Goal: Task Accomplishment & Management: Use online tool/utility

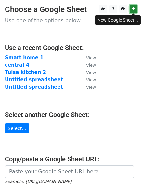
click at [133, 8] on icon at bounding box center [134, 9] width 4 height 5
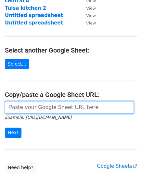
click at [67, 103] on input "url" at bounding box center [69, 107] width 129 height 12
paste input "https://docs.google.com/spreadsheets/d/1iw-SOyRBw14jtYBXCYW8sVv5hePSnNXpdo6J_iK…"
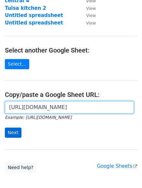
type input "https://docs.google.com/spreadsheets/d/1iw-SOyRBw14jtYBXCYW8sVv5hePSnNXpdo6J_iK…"
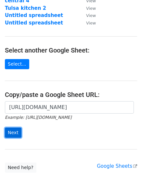
click at [14, 131] on input "Next" at bounding box center [13, 132] width 17 height 10
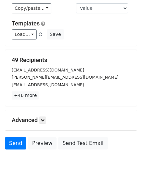
scroll to position [65, 0]
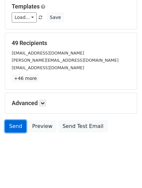
click at [17, 122] on link "Send" at bounding box center [15, 126] width 21 height 12
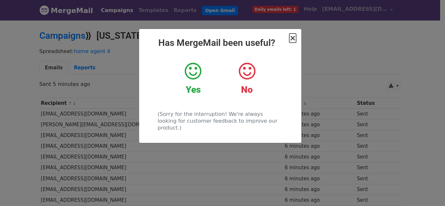
click at [291, 37] on span "×" at bounding box center [292, 38] width 7 height 9
